Goal: Task Accomplishment & Management: Complete application form

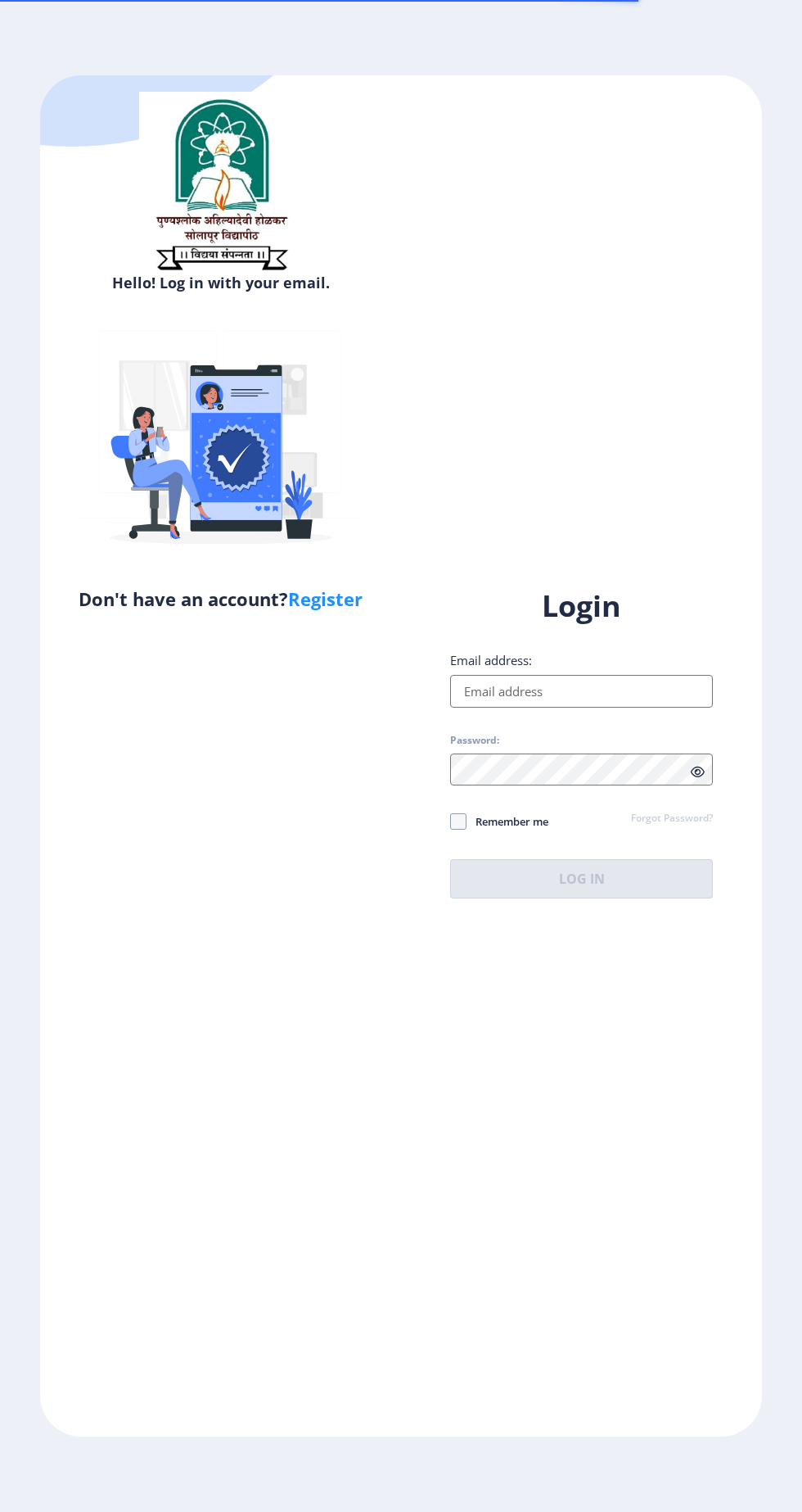
click at [601, 708] on input "Email address:" at bounding box center [582, 691] width 263 height 33
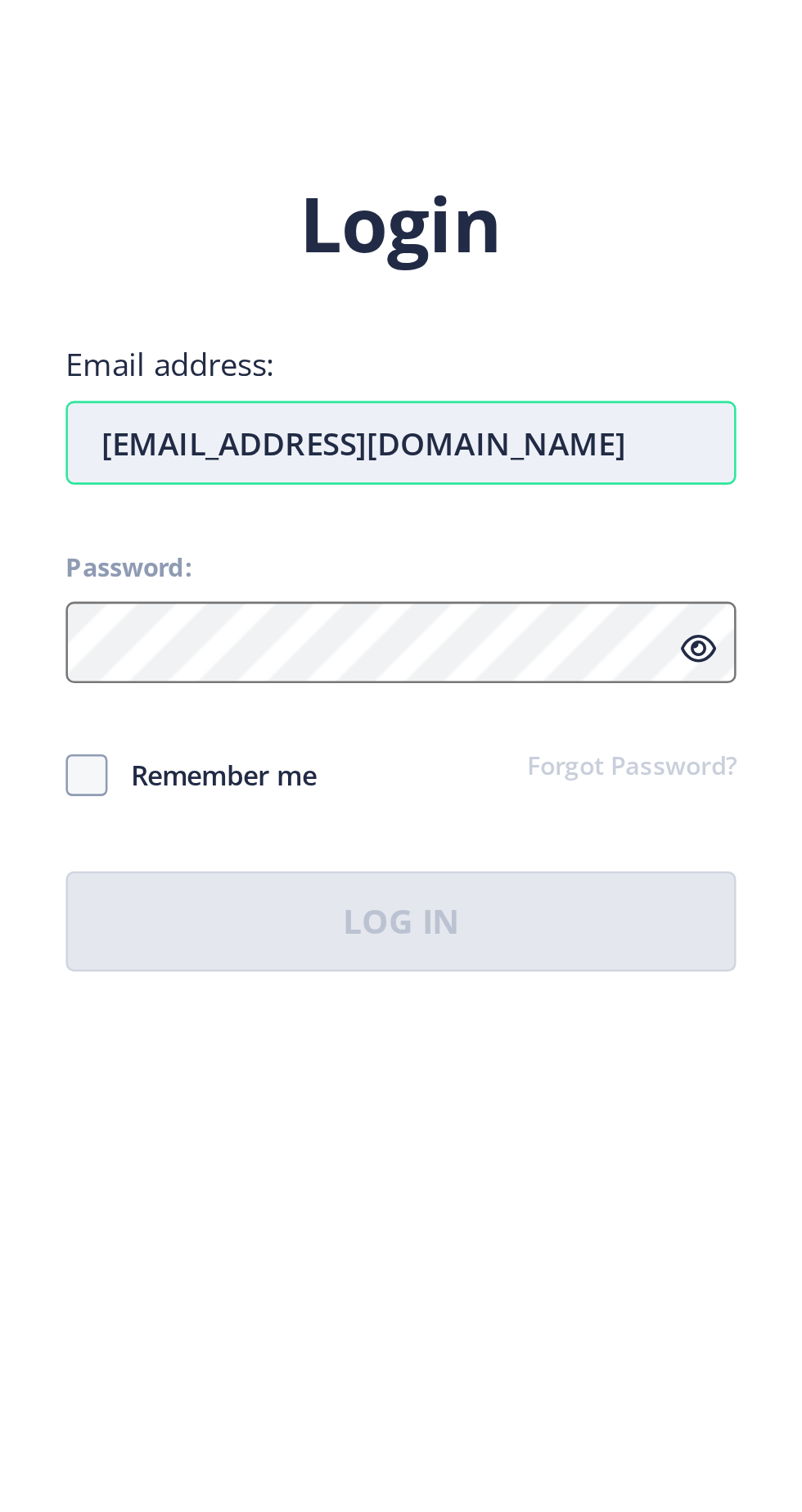
type input "rushikeshdeshmane107@gmail.com"
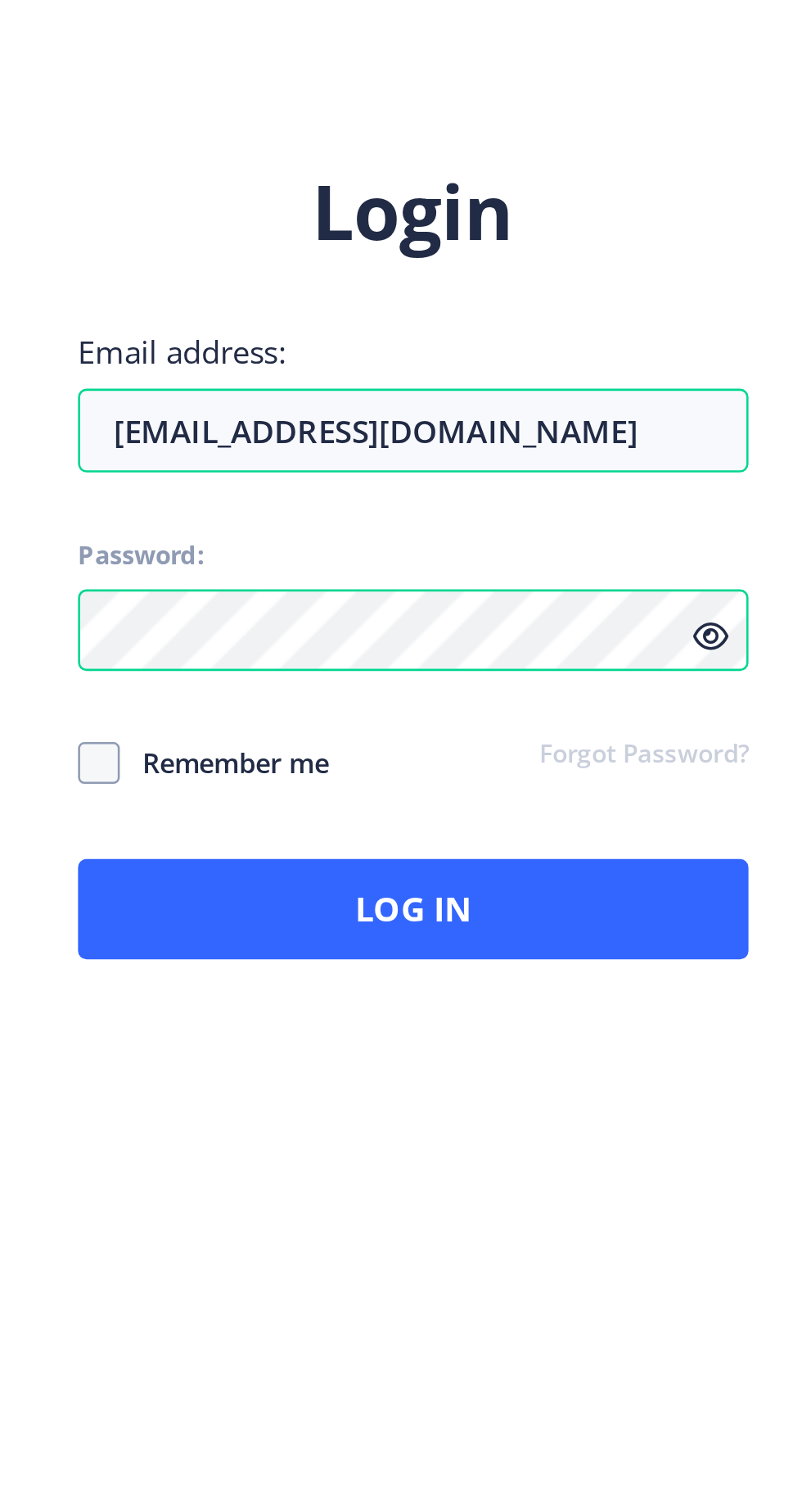
click at [506, 832] on span "Remember me" at bounding box center [508, 822] width 82 height 20
click at [452, 822] on input "Remember me" at bounding box center [451, 822] width 1 height 1
checkbox input "true"
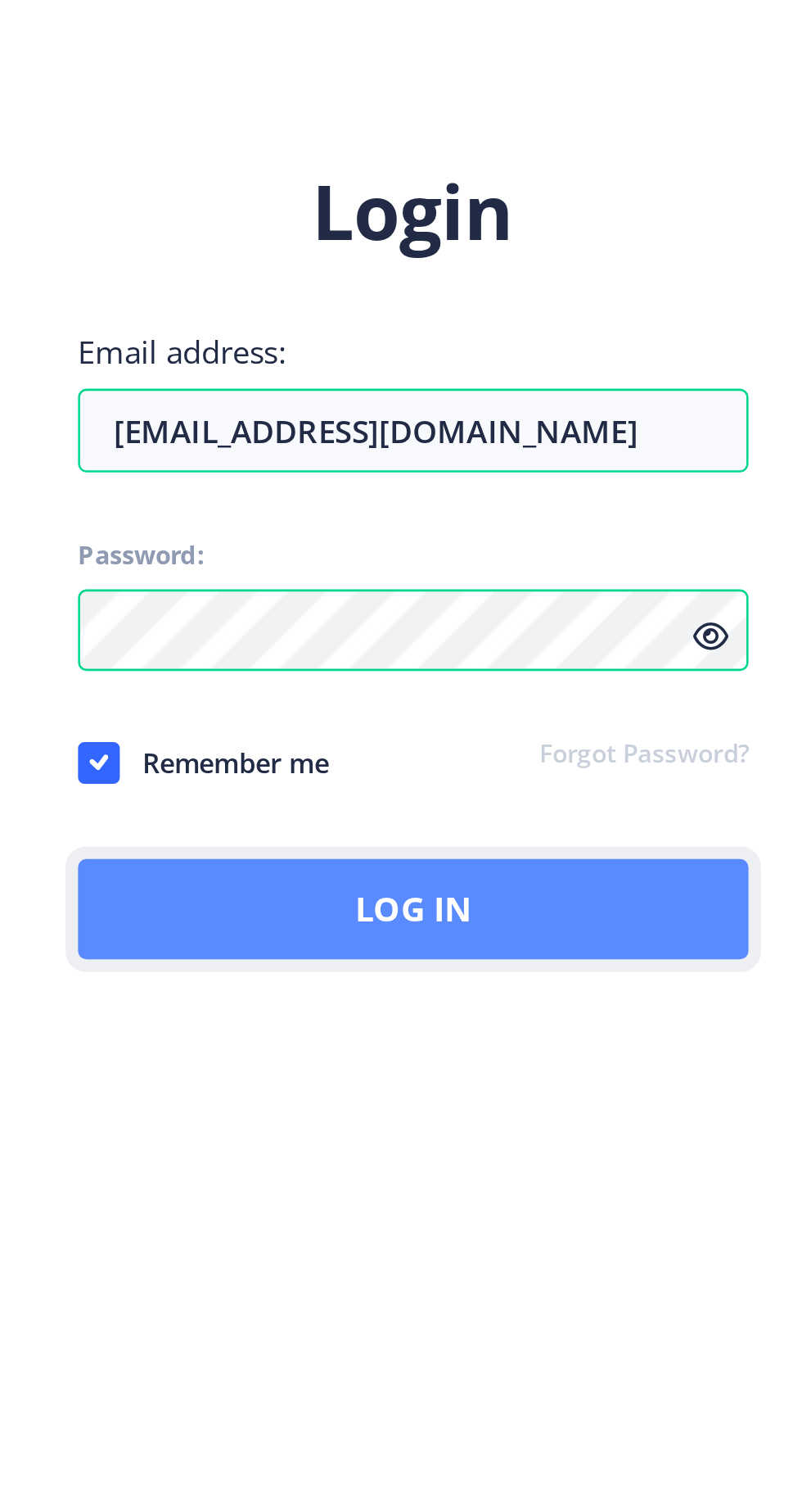
click at [713, 899] on button "Log In" at bounding box center [582, 878] width 263 height 39
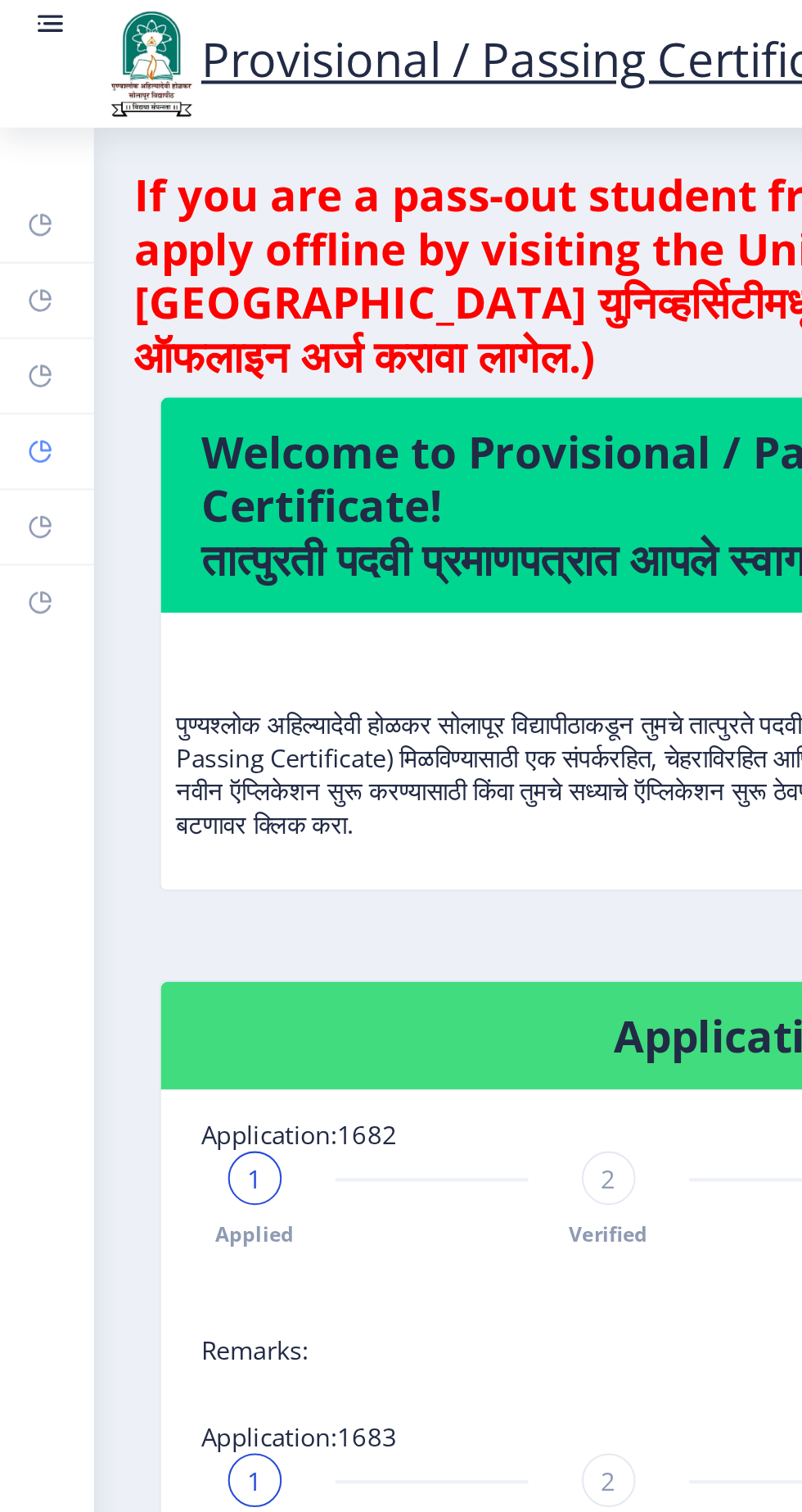
click at [26, 227] on rect at bounding box center [19, 220] width 13 height 13
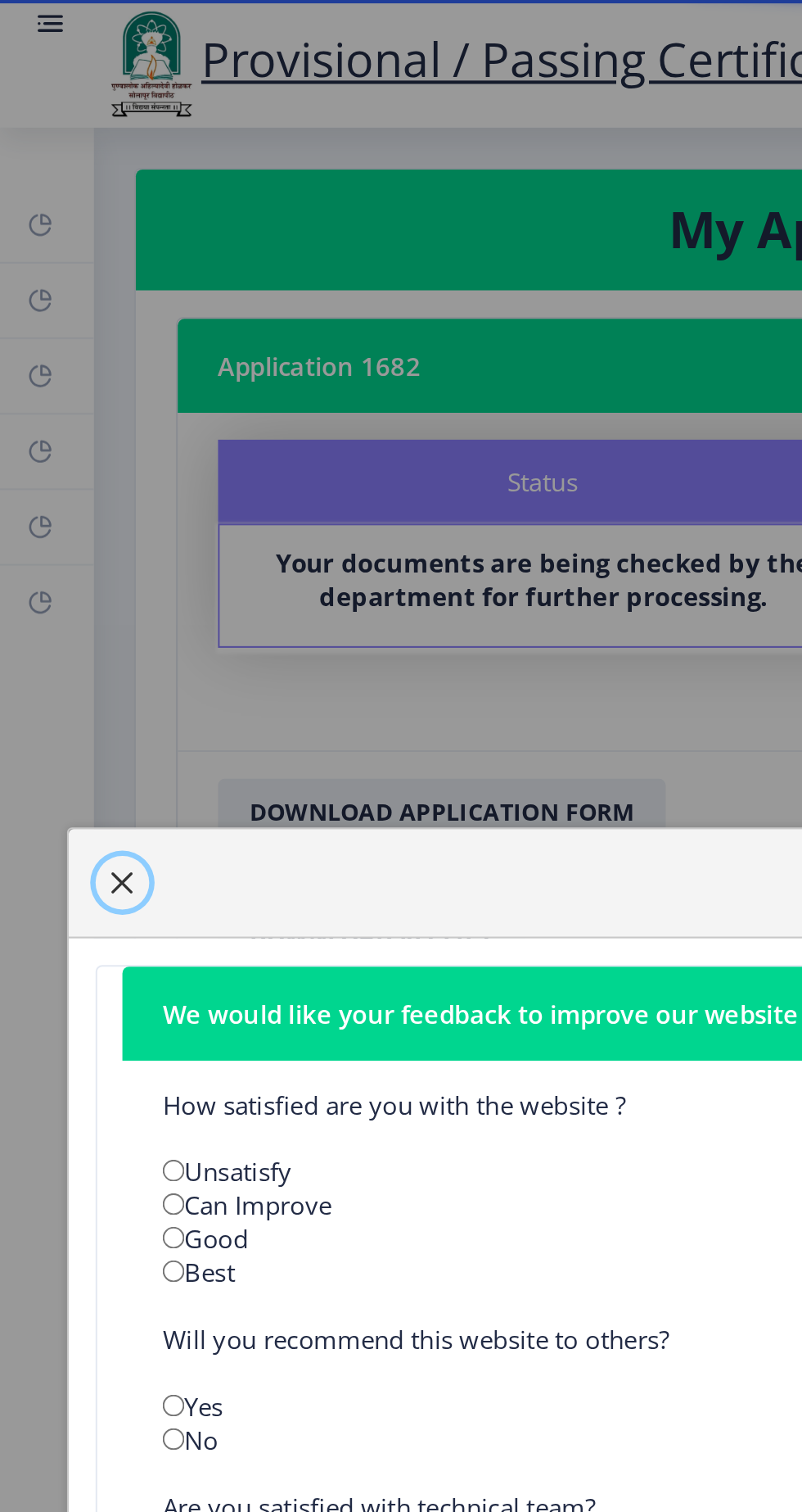
click at [66, 437] on span "button" at bounding box center [59, 431] width 13 height 13
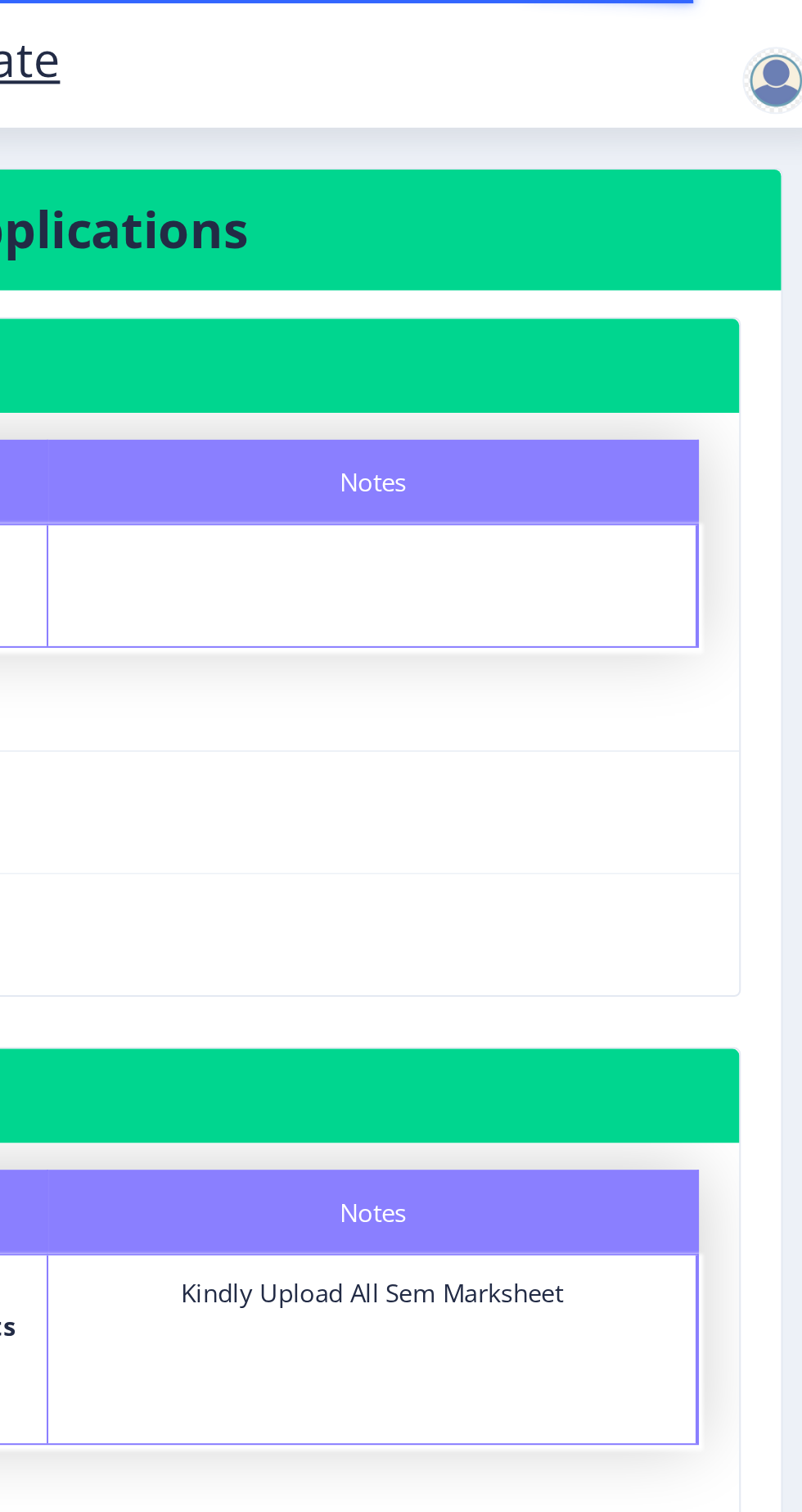
click at [773, 45] on div at bounding box center [779, 39] width 33 height 33
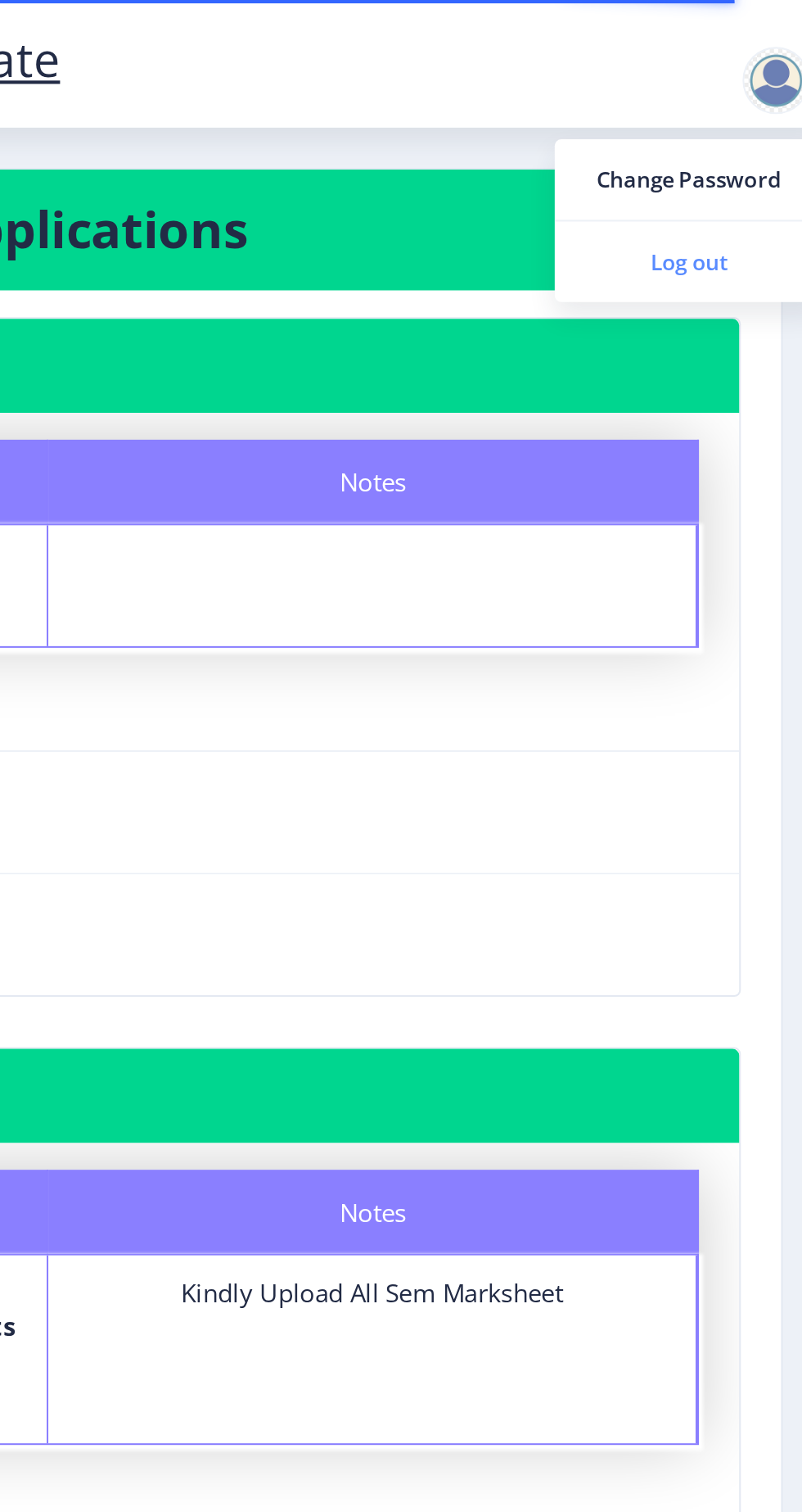
click at [756, 134] on span "Log out" at bounding box center [736, 128] width 105 height 20
